Goal: Use online tool/utility: Utilize a website feature to perform a specific function

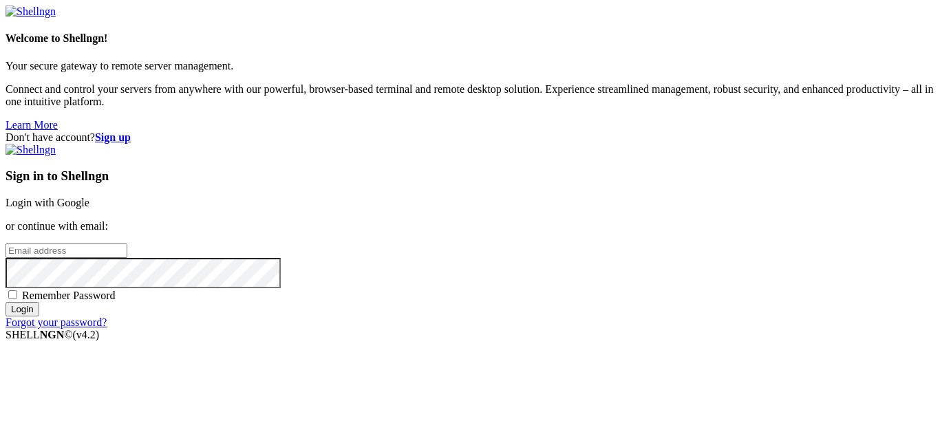
type input "dai1228"
click at [89, 197] on link "Login with Google" at bounding box center [48, 203] width 84 height 12
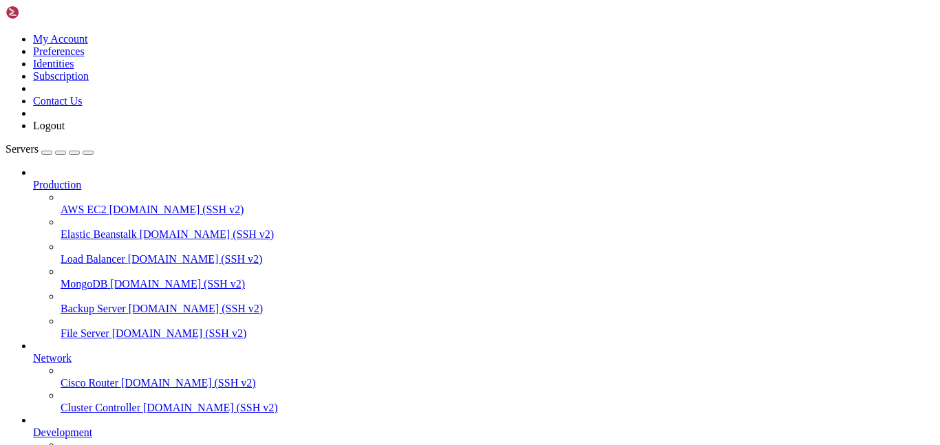
scroll to position [147, 0]
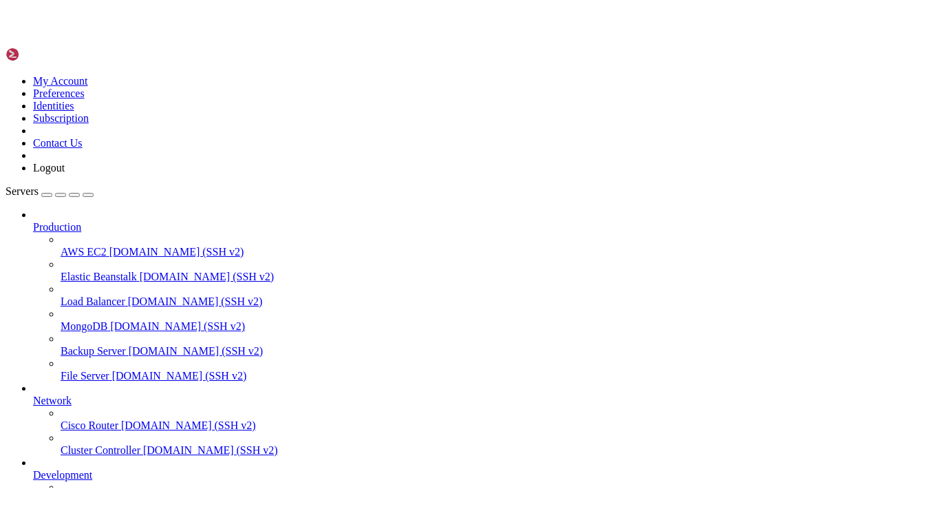
scroll to position [0, 0]
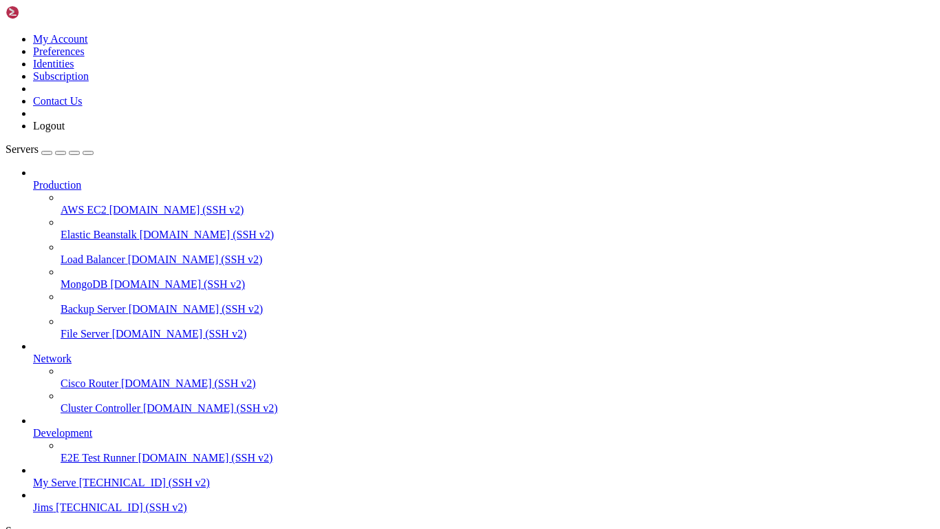
scroll to position [63, 0]
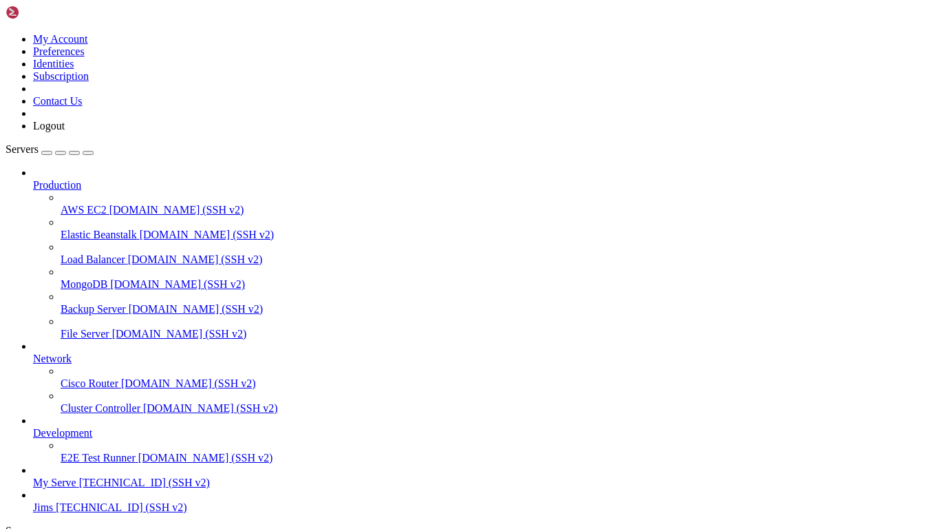
scroll to position [99, 0]
drag, startPoint x: 10, startPoint y: 1126, endPoint x: 350, endPoint y: 1212, distance: 350.0
drag, startPoint x: 16, startPoint y: 1123, endPoint x: 42, endPoint y: 1127, distance: 26.5
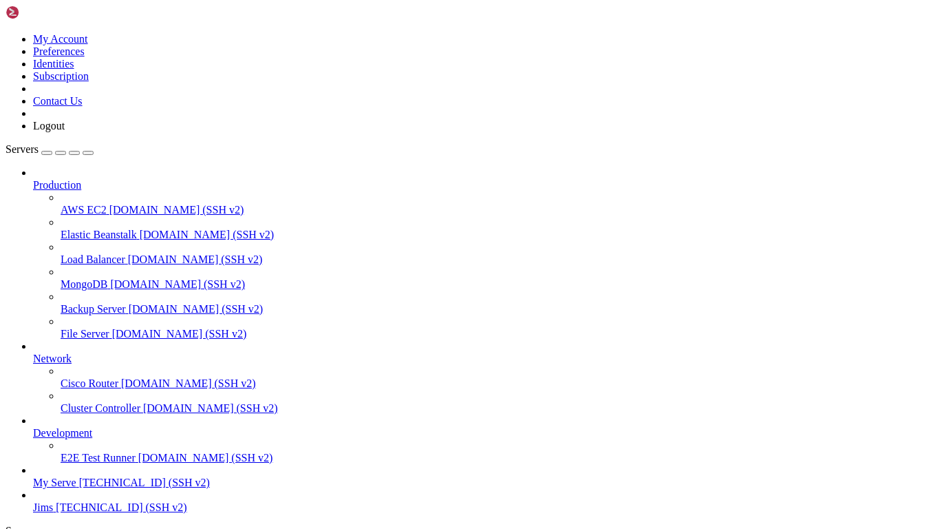
drag, startPoint x: 13, startPoint y: 1127, endPoint x: 394, endPoint y: 1215, distance: 390.5
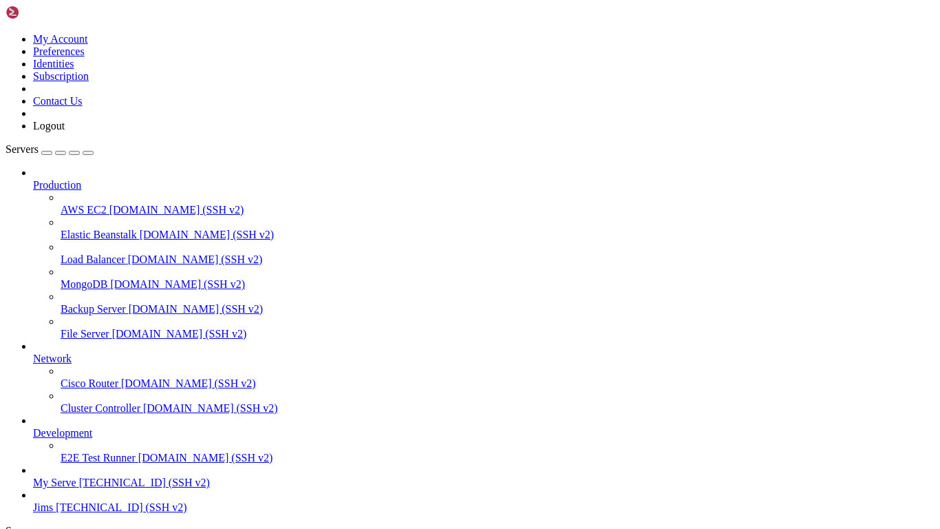
drag, startPoint x: 8, startPoint y: 1175, endPoint x: 191, endPoint y: 1212, distance: 186.7
drag, startPoint x: 10, startPoint y: 1057, endPoint x: 287, endPoint y: 1212, distance: 317.6
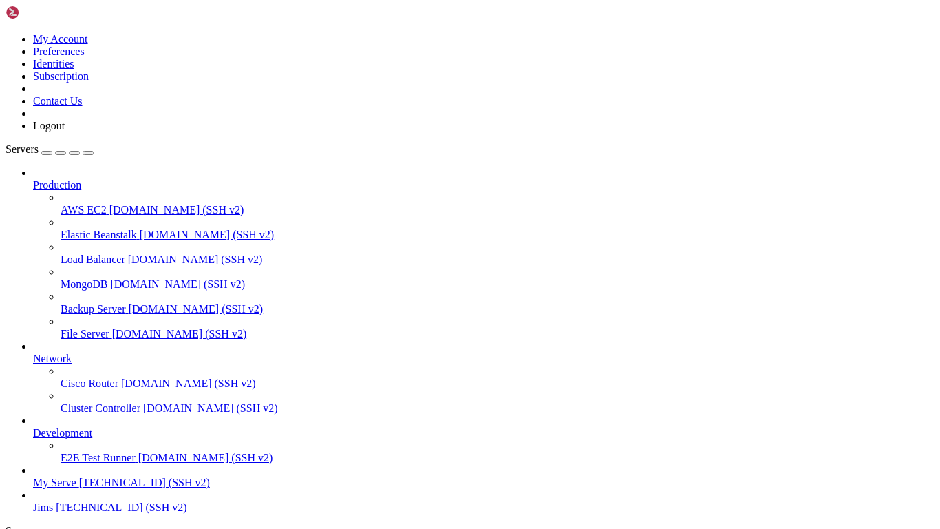
drag, startPoint x: 10, startPoint y: 1054, endPoint x: 62, endPoint y: 1080, distance: 58.5
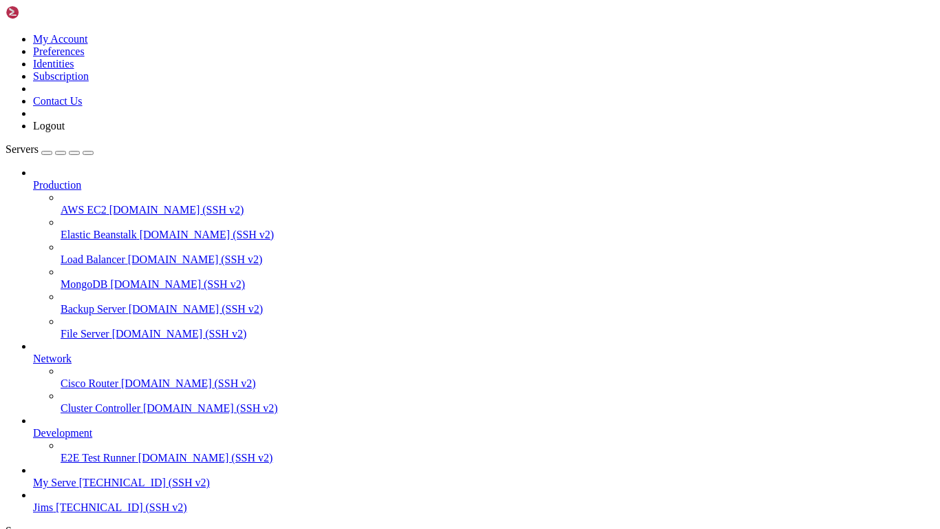
drag, startPoint x: 12, startPoint y: 1052, endPoint x: 261, endPoint y: 1213, distance: 296.4
drag, startPoint x: 10, startPoint y: 820, endPoint x: 222, endPoint y: 881, distance: 220.0
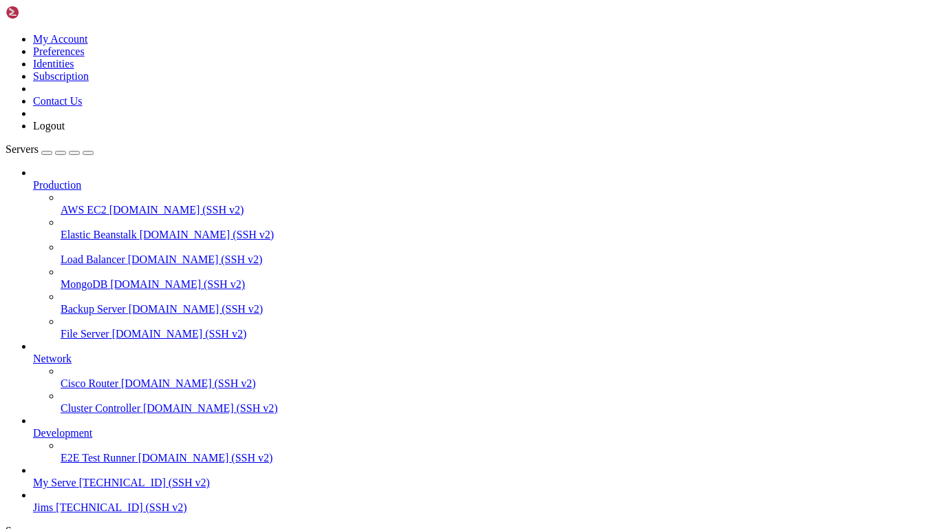
drag, startPoint x: 401, startPoint y: 842, endPoint x: -20, endPoint y: 813, distance: 422.2
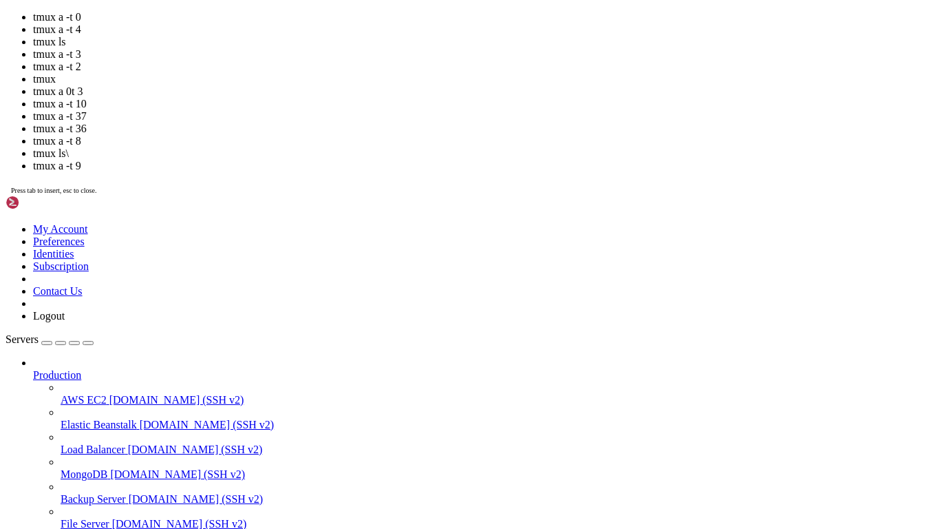
scroll to position [124, 0]
